Goal: Complete application form: Complete application form

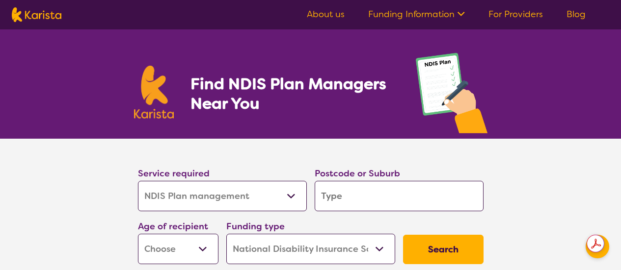
select select "NDIS Plan management"
select select "NDIS"
select select "NDIS Plan management"
select select "NDIS"
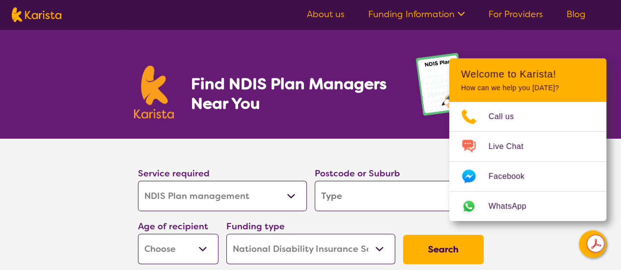
click at [345, 196] on input "search" at bounding box center [398, 196] width 169 height 30
type input "2"
type input "21"
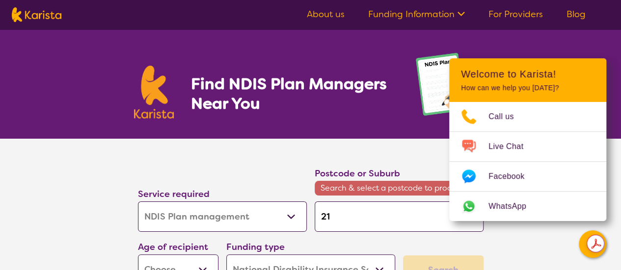
type input "210"
type input "2101"
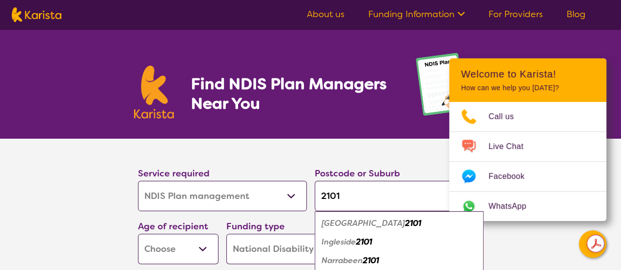
type input "2101"
click at [350, 221] on em "[GEOGRAPHIC_DATA]" at bounding box center [362, 223] width 83 height 10
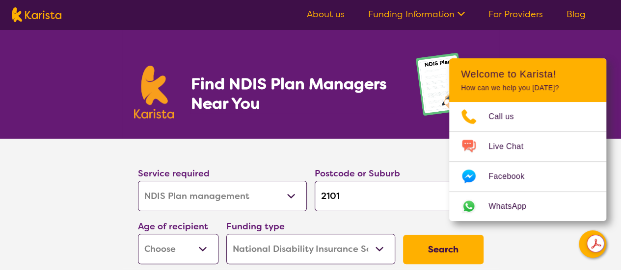
click at [191, 247] on select "Early Childhood - 0 to 9 Child - 10 to 11 Adolescent - 12 to 17 Adult - 18 to 6…" at bounding box center [178, 249] width 80 height 30
select select "EC"
click at [138, 234] on select "Early Childhood - 0 to 9 Child - 10 to 11 Adolescent - 12 to 17 Adult - 18 to 6…" at bounding box center [178, 249] width 80 height 30
select select "EC"
click at [423, 250] on button "Search" at bounding box center [443, 249] width 80 height 29
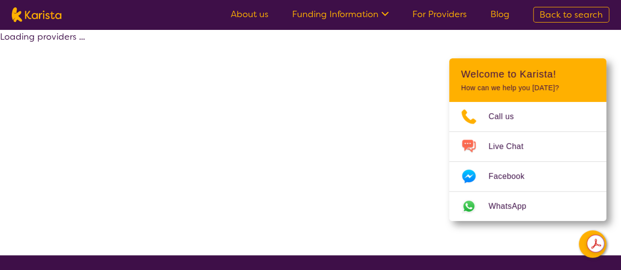
select select "by_score"
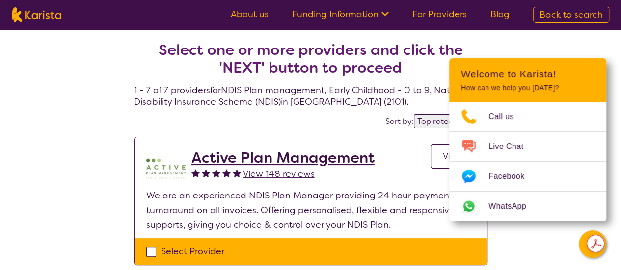
click at [241, 157] on h2 "Active Plan Management" at bounding box center [282, 158] width 183 height 18
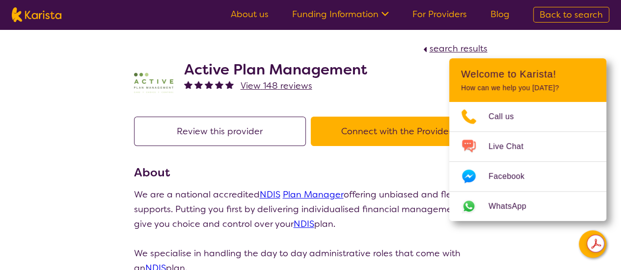
click at [386, 131] on button "Connect with the Provider" at bounding box center [397, 131] width 172 height 29
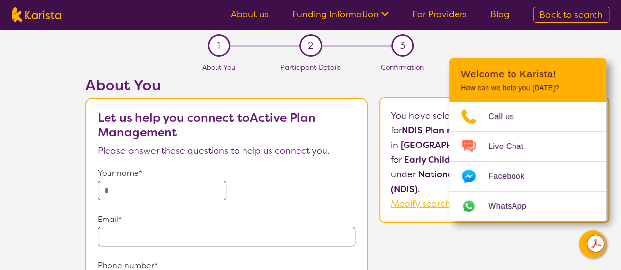
click at [132, 190] on input "text" at bounding box center [162, 191] width 129 height 20
type input "****"
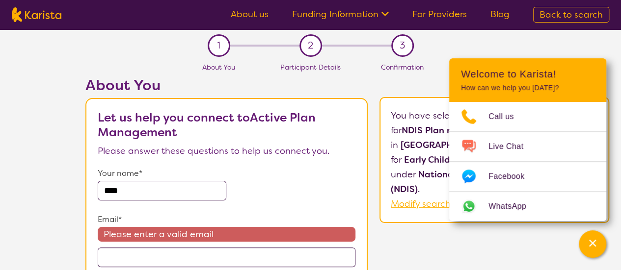
scroll to position [168, 0]
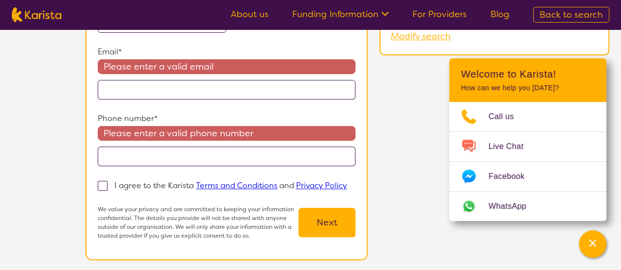
click at [125, 95] on input "email" at bounding box center [227, 90] width 258 height 20
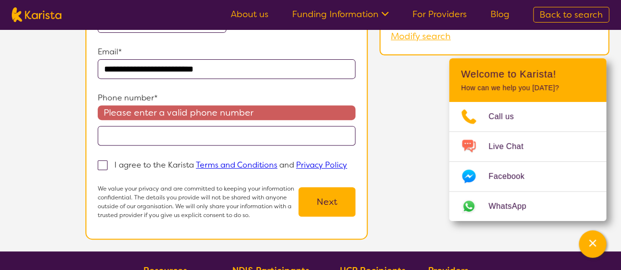
type input "**********"
click at [110, 127] on input "tel" at bounding box center [227, 136] width 258 height 20
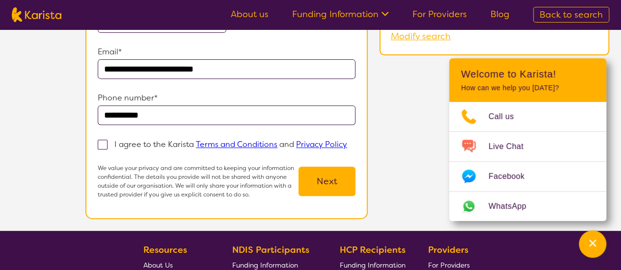
type input "**********"
click at [101, 145] on span at bounding box center [103, 145] width 10 height 10
click at [347, 145] on input "I agree to the Karista Terms and Conditions and Privacy Policy" at bounding box center [350, 144] width 6 height 6
checkbox input "true"
click at [325, 180] on button "Next" at bounding box center [326, 181] width 57 height 29
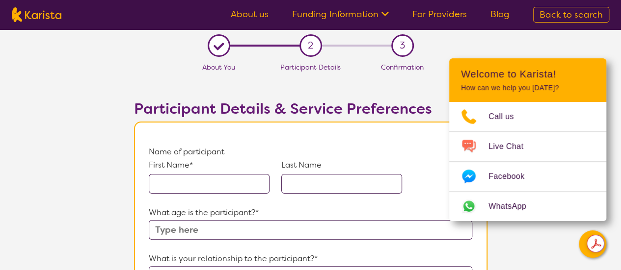
click at [178, 185] on input "text" at bounding box center [209, 184] width 121 height 20
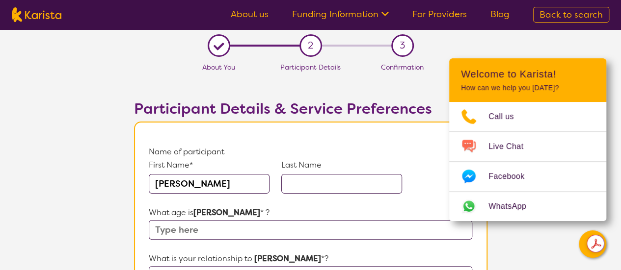
type input "[PERSON_NAME]"
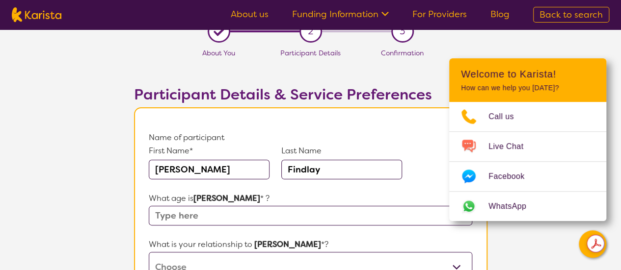
scroll to position [26, 0]
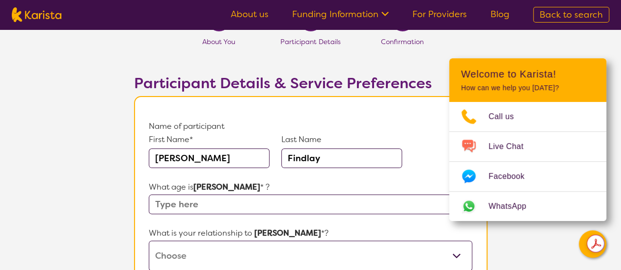
type input "Findlay"
click at [172, 204] on input "text" at bounding box center [310, 205] width 323 height 20
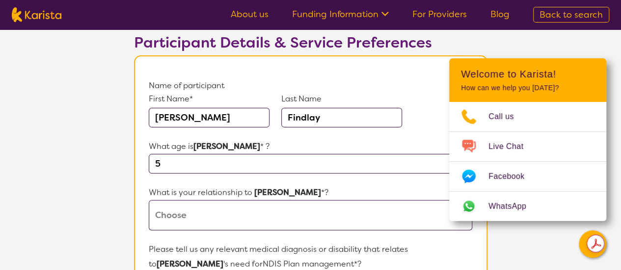
scroll to position [124, 0]
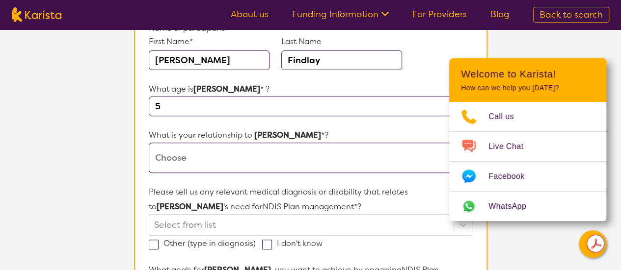
type input "5"
click at [167, 162] on select "This request is for myself I am their parent I am their child I am their spouse…" at bounding box center [310, 158] width 323 height 30
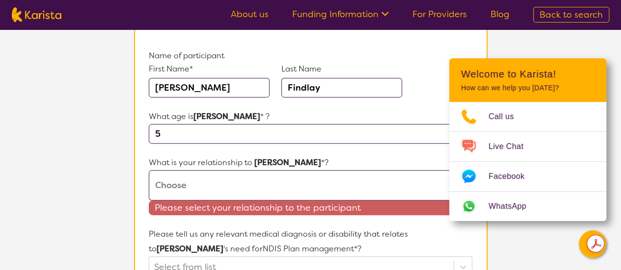
scroll to position [102, 0]
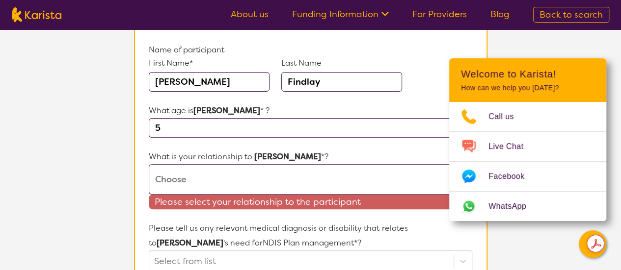
click at [184, 179] on select "This request is for myself I am their parent I am their child I am their spouse…" at bounding box center [310, 179] width 323 height 30
select select "I am their parent"
click at [149, 164] on select "This request is for myself I am their parent I am their child I am their spouse…" at bounding box center [310, 179] width 323 height 30
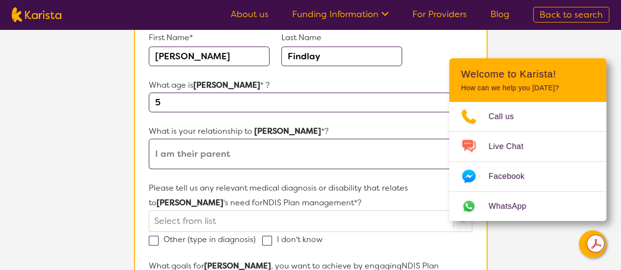
scroll to position [181, 0]
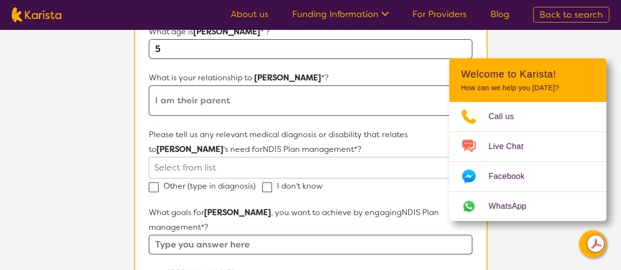
click at [163, 169] on div "Select from list" at bounding box center [310, 168] width 323 height 22
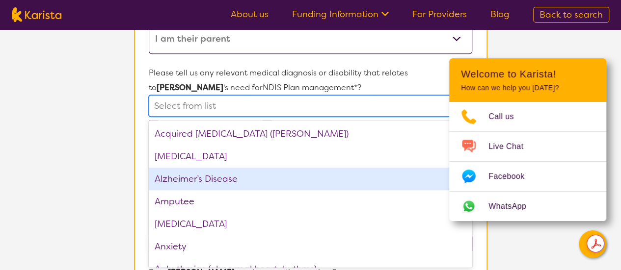
scroll to position [243, 0]
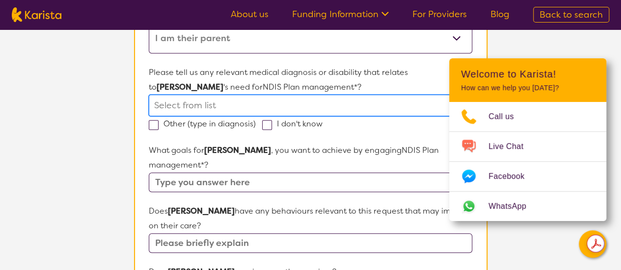
click at [175, 102] on div at bounding box center [301, 105] width 294 height 17
click at [172, 103] on div at bounding box center [301, 105] width 294 height 17
type input "Spectrum behaviours"
click at [106, 150] on section "L About You 2 Participant Details 3 Confirmation Participant Details & Service …" at bounding box center [310, 226] width 621 height 880
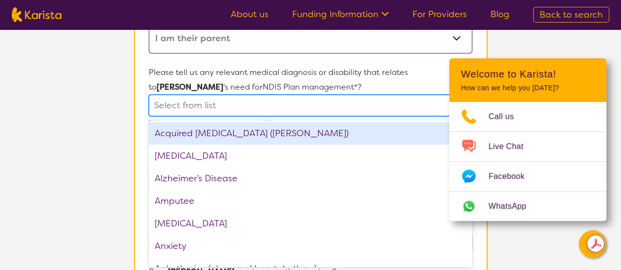
click at [164, 106] on div at bounding box center [301, 105] width 294 height 17
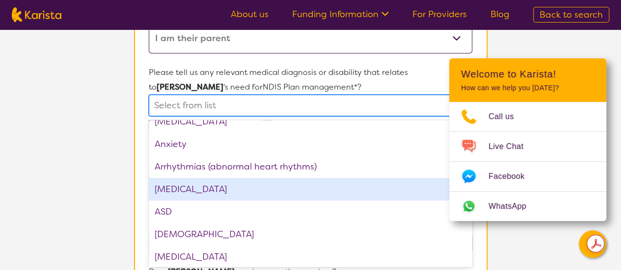
scroll to position [103, 0]
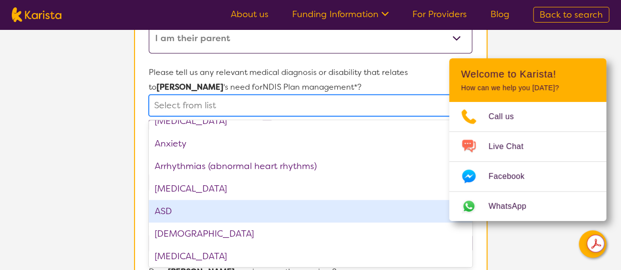
click at [162, 209] on div "ASD" at bounding box center [310, 211] width 323 height 23
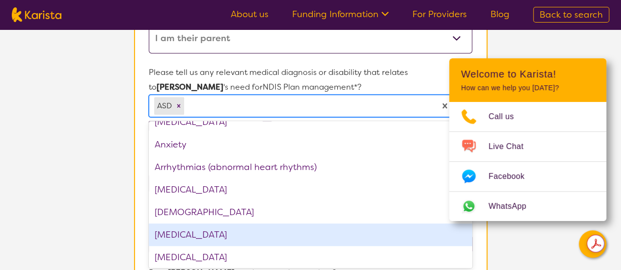
click at [181, 231] on div "[MEDICAL_DATA]" at bounding box center [310, 235] width 323 height 23
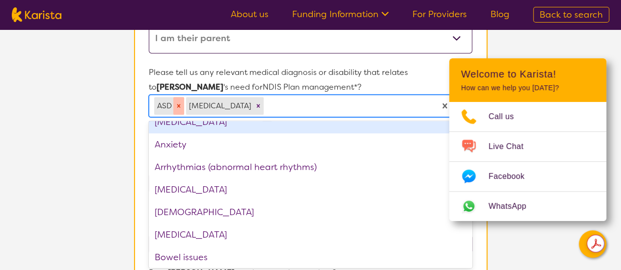
click at [178, 105] on icon "Remove ASD" at bounding box center [178, 105] width 3 height 3
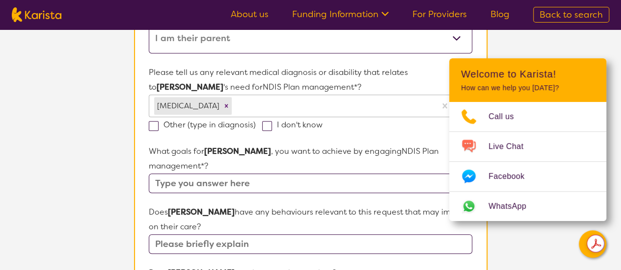
click at [81, 169] on section "L About You 2 Participant Details 3 Confirmation Participant Details & Service …" at bounding box center [310, 226] width 621 height 881
click at [230, 174] on input "text" at bounding box center [310, 184] width 323 height 20
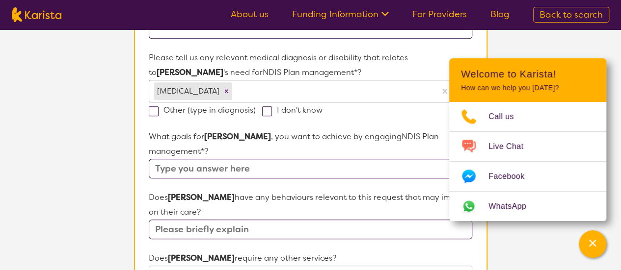
scroll to position [275, 0]
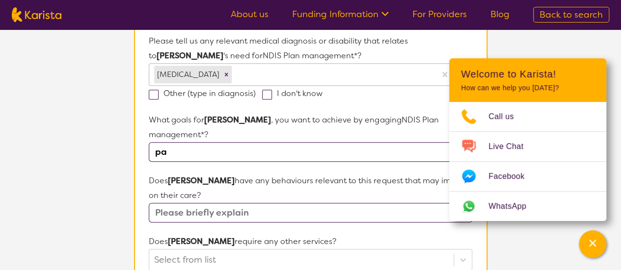
type input "p"
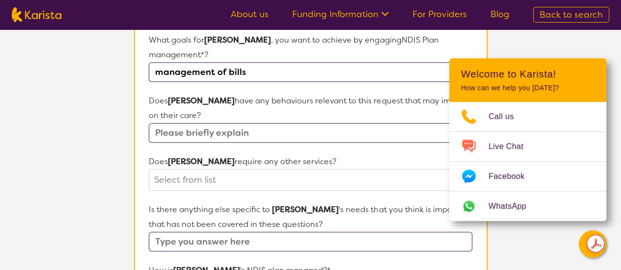
scroll to position [356, 0]
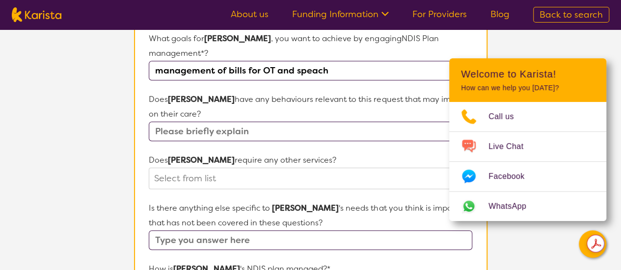
type input "management of bills for OT and speach"
click at [177, 122] on input "text" at bounding box center [310, 132] width 323 height 20
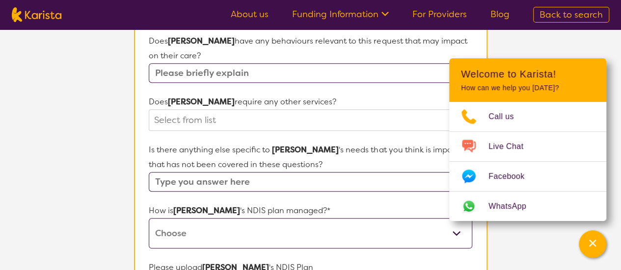
scroll to position [413, 0]
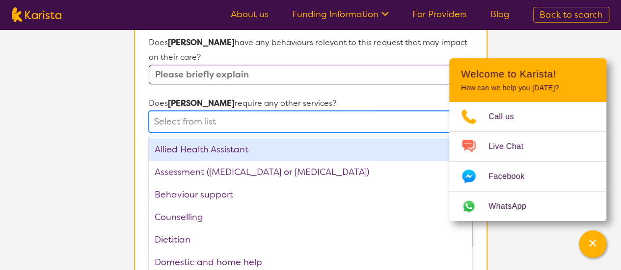
click at [320, 113] on div at bounding box center [301, 121] width 294 height 17
click at [103, 111] on section "L About You 2 Participant Details 3 Confirmation Participant Details & Service …" at bounding box center [310, 56] width 621 height 881
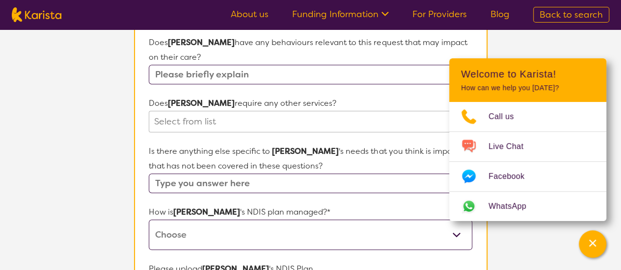
click at [222, 113] on div at bounding box center [301, 121] width 294 height 17
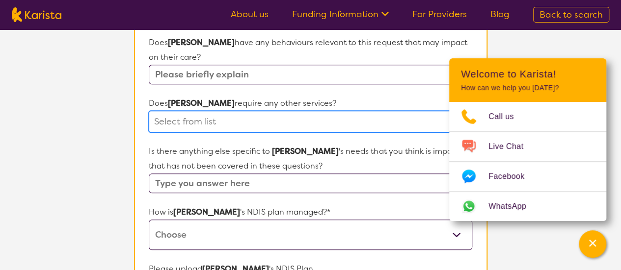
click at [222, 113] on div at bounding box center [301, 121] width 294 height 17
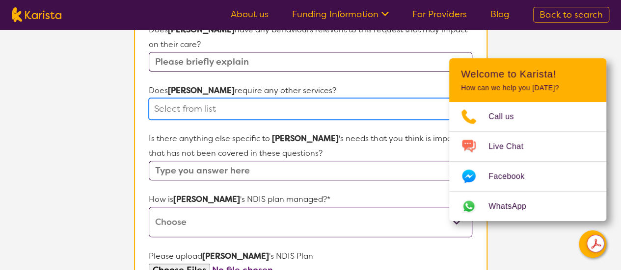
scroll to position [430, 0]
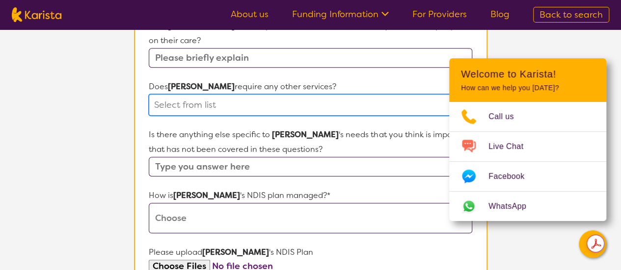
click at [198, 203] on select "Self-managed NDIS plan Managed by a registered plan management provider (not th…" at bounding box center [310, 218] width 323 height 30
